Goal: Leave review/rating: Leave review/rating

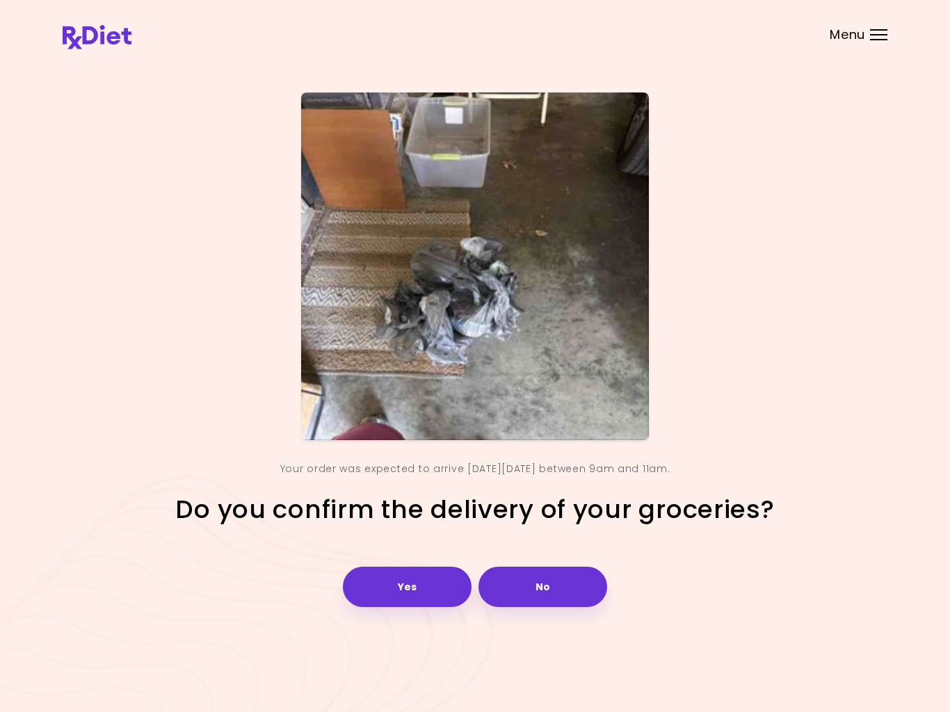
click at [402, 578] on button "Yes" at bounding box center [407, 587] width 129 height 40
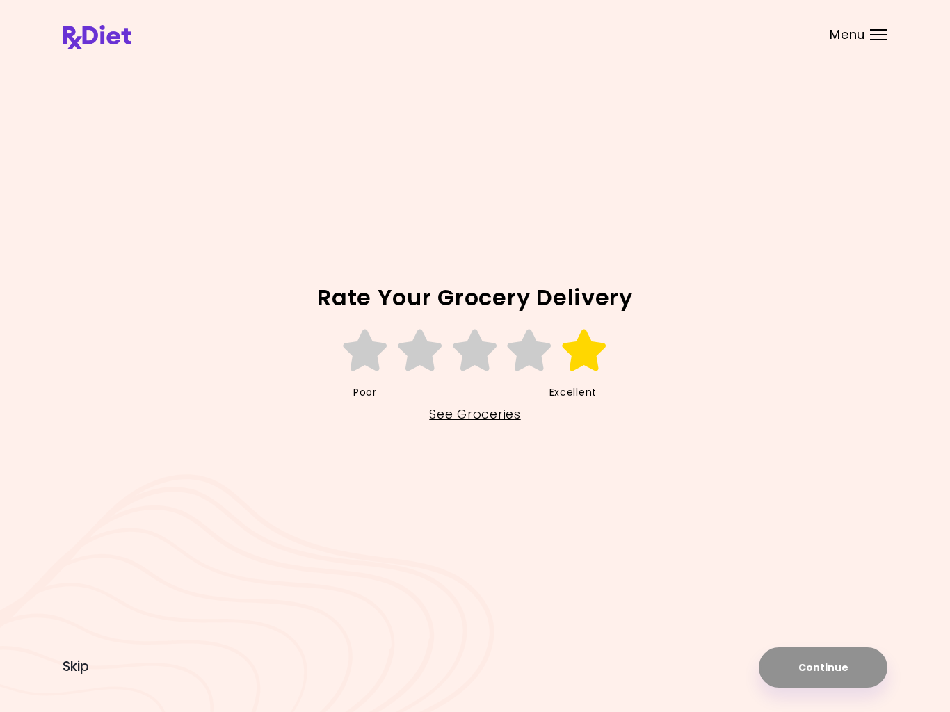
click at [576, 357] on icon at bounding box center [584, 351] width 48 height 42
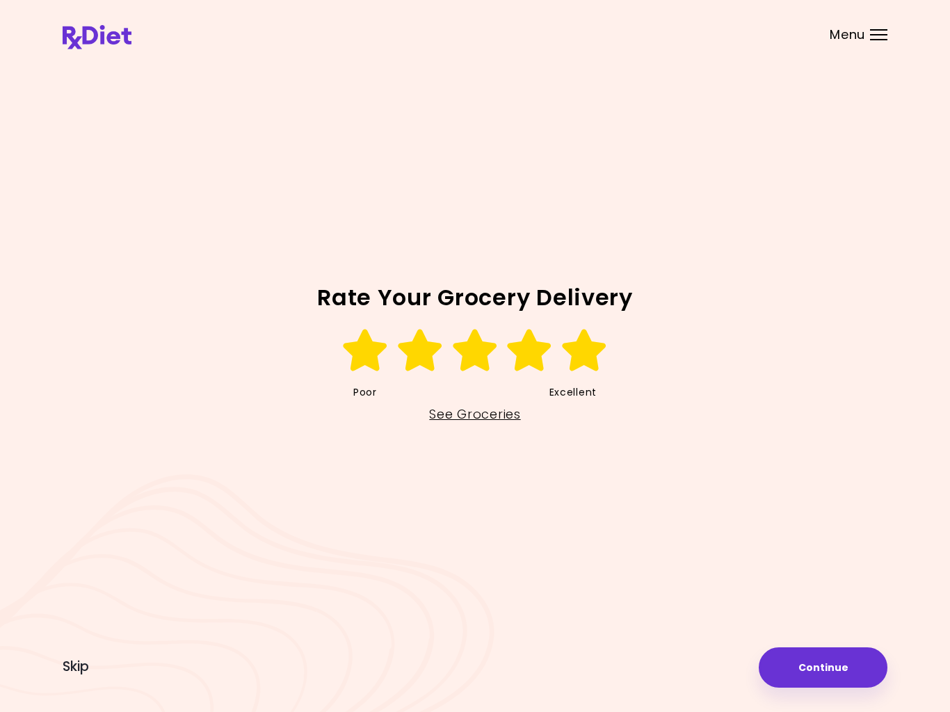
click at [801, 663] on button "Continue" at bounding box center [822, 667] width 129 height 40
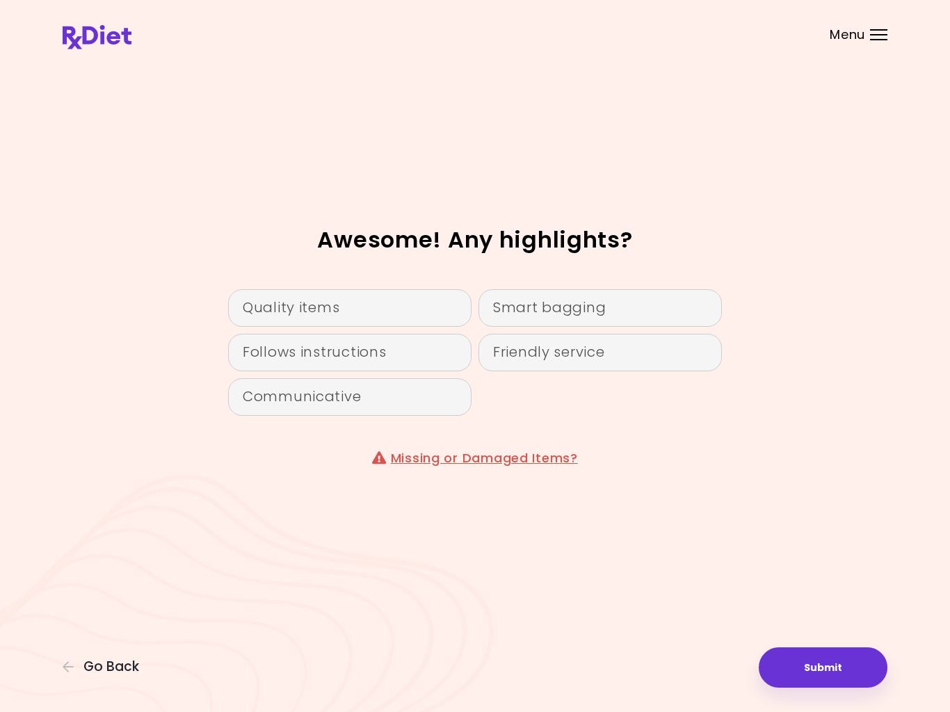
click at [339, 347] on div "Follows instructions" at bounding box center [349, 353] width 243 height 38
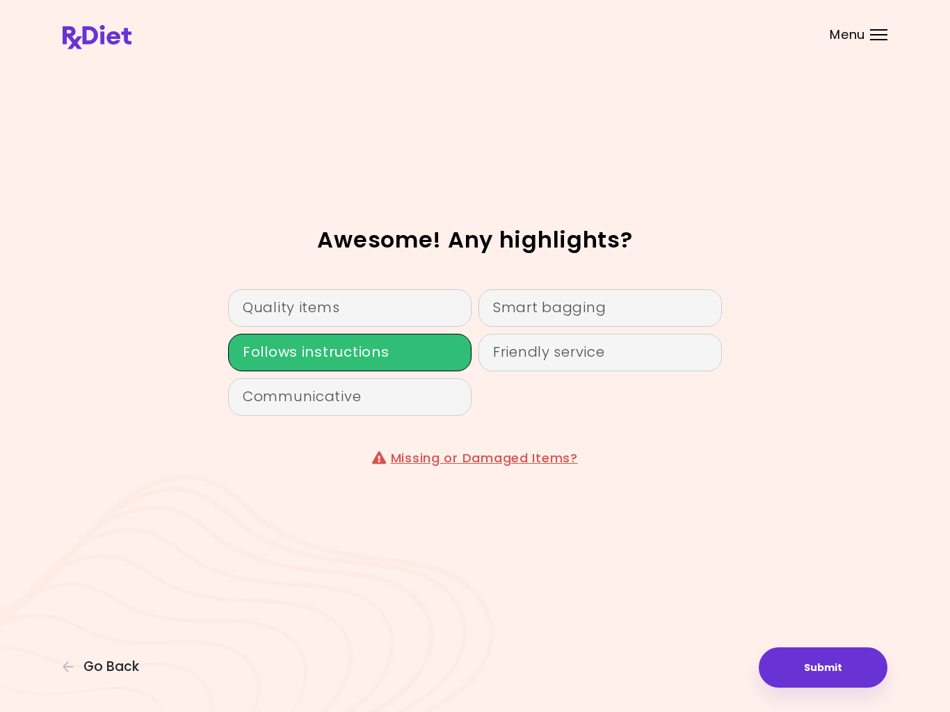
click at [790, 651] on button "Submit" at bounding box center [822, 667] width 129 height 40
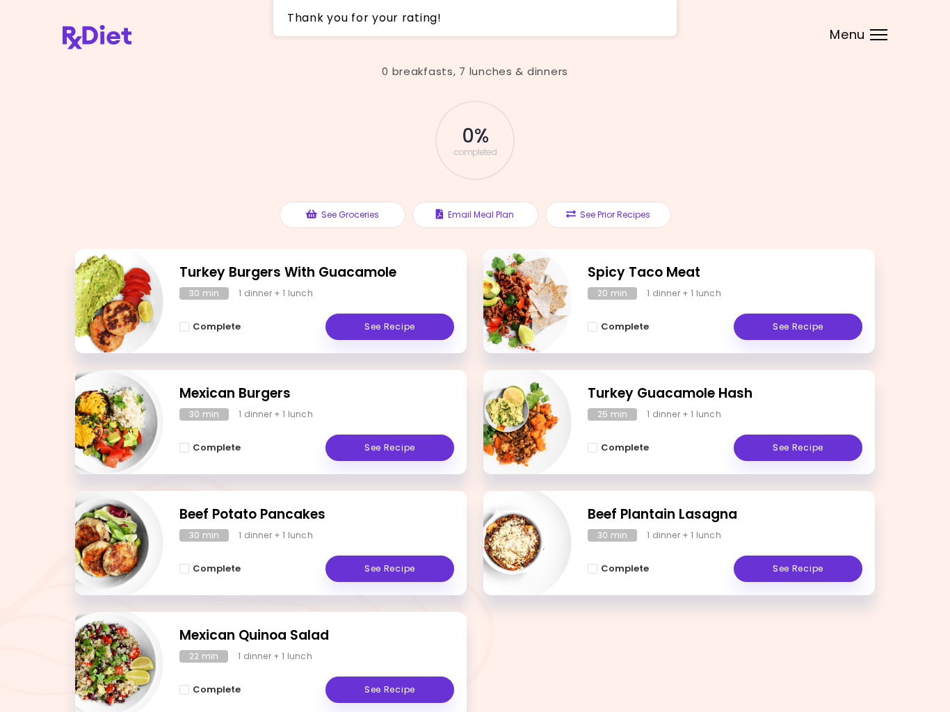
scroll to position [107, 0]
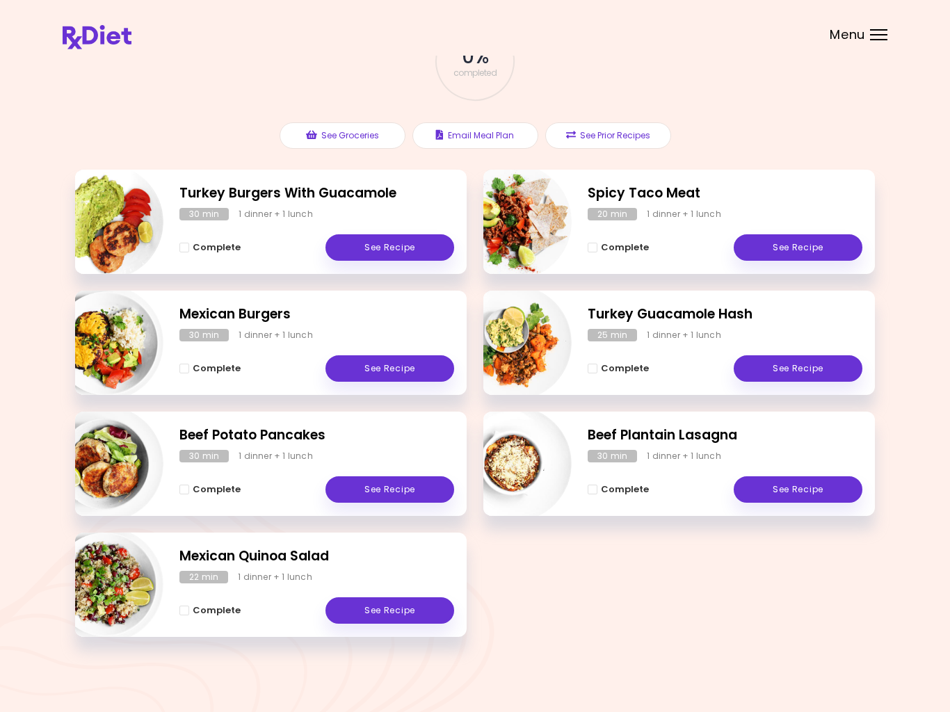
click at [384, 476] on link "See Recipe" at bounding box center [389, 489] width 129 height 26
